Goal: Task Accomplishment & Management: Use online tool/utility

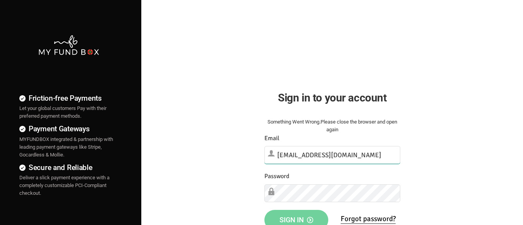
type input "[EMAIL_ADDRESS][DOMAIN_NAME]"
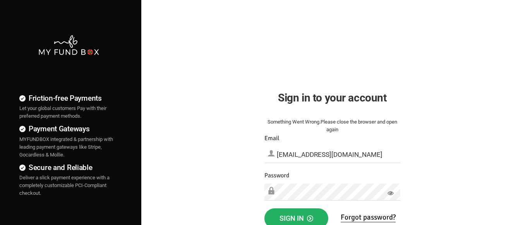
click at [296, 216] on span "Sign in" at bounding box center [296, 218] width 34 height 8
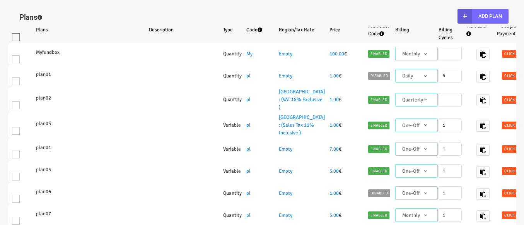
select select "100"
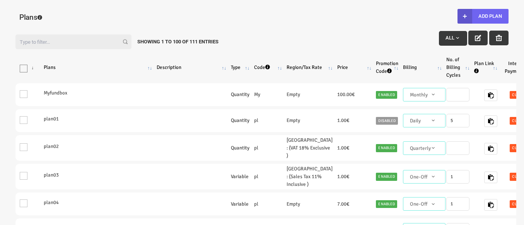
click at [483, 16] on button "Add Plan" at bounding box center [483, 16] width 51 height 15
type input "100"
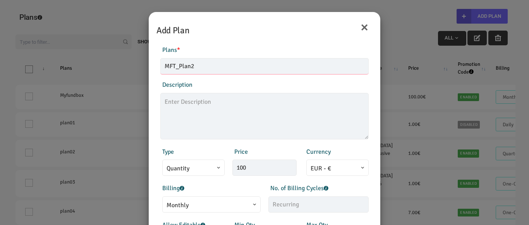
type input "MFT_Plan2"
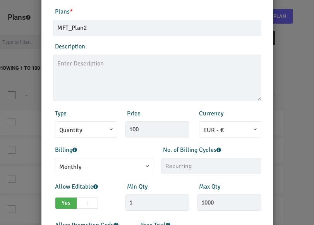
scroll to position [77, 0]
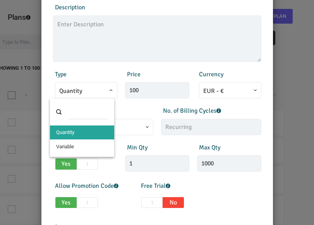
click at [59, 96] on span at bounding box center [59, 96] width 0 height 0
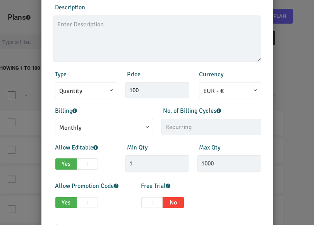
click at [122, 127] on span "Monthly" at bounding box center [104, 128] width 90 height 10
